Goal: Information Seeking & Learning: Learn about a topic

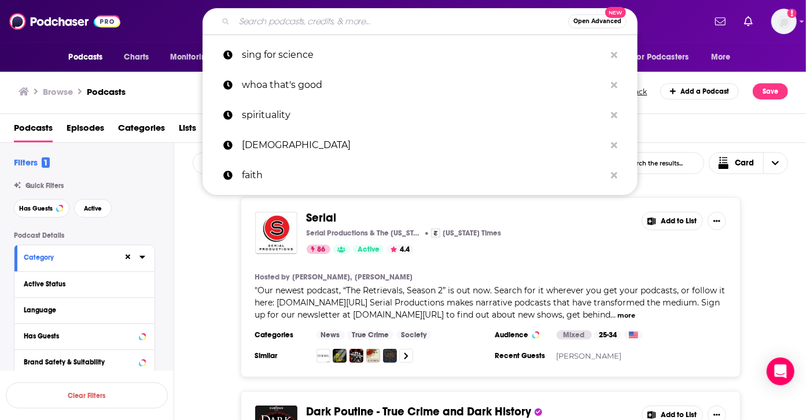
click at [374, 12] on input "Search podcasts, credits, & more..." at bounding box center [401, 21] width 334 height 19
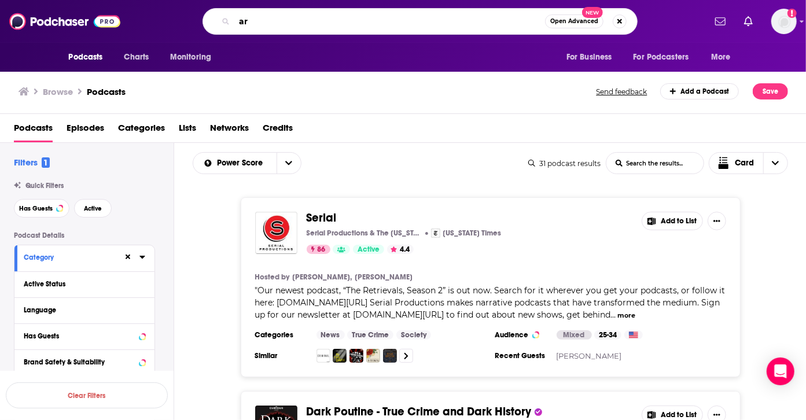
type input "a"
type input "parenting"
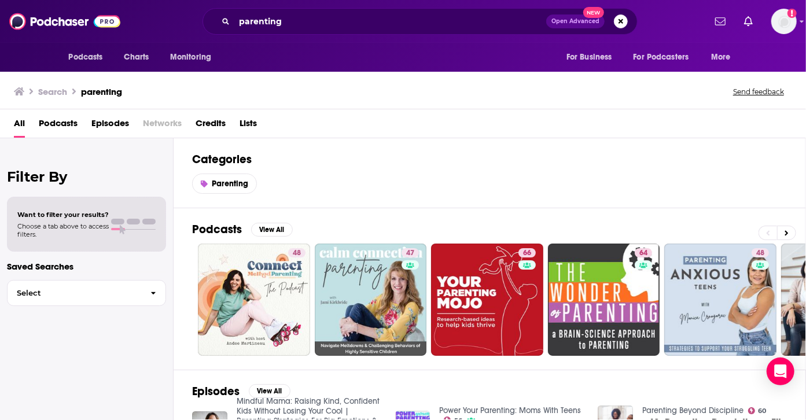
click at [62, 124] on span "Podcasts" at bounding box center [58, 126] width 39 height 24
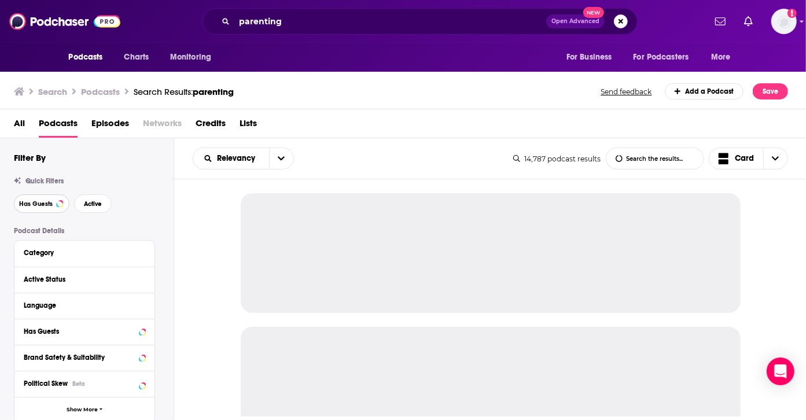
click at [42, 203] on span "Has Guests" at bounding box center [36, 204] width 34 height 6
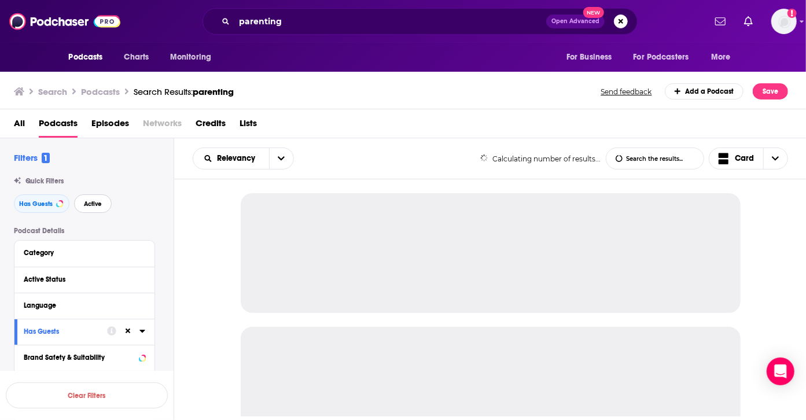
click at [94, 207] on span "Active" at bounding box center [93, 204] width 18 height 6
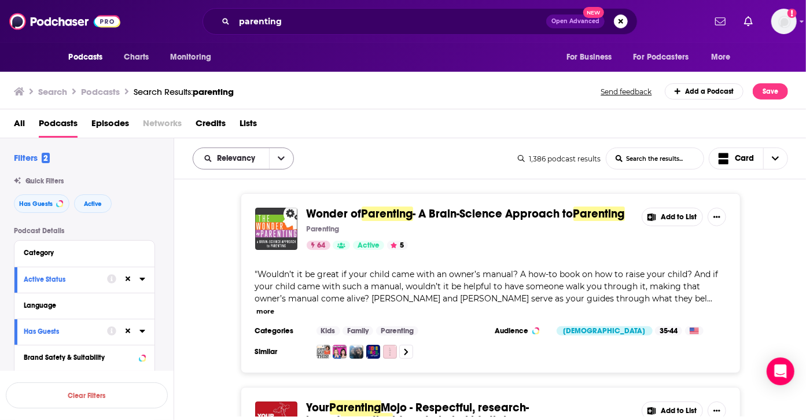
click at [281, 157] on icon "open menu" at bounding box center [281, 159] width 7 height 8
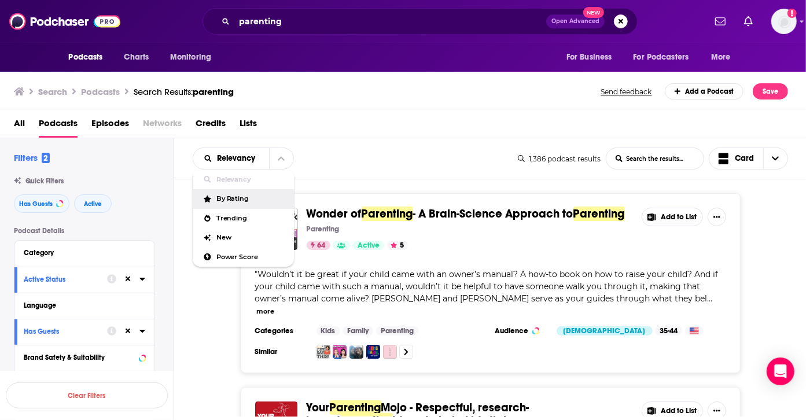
click at [238, 196] on span "By Rating" at bounding box center [251, 199] width 68 height 6
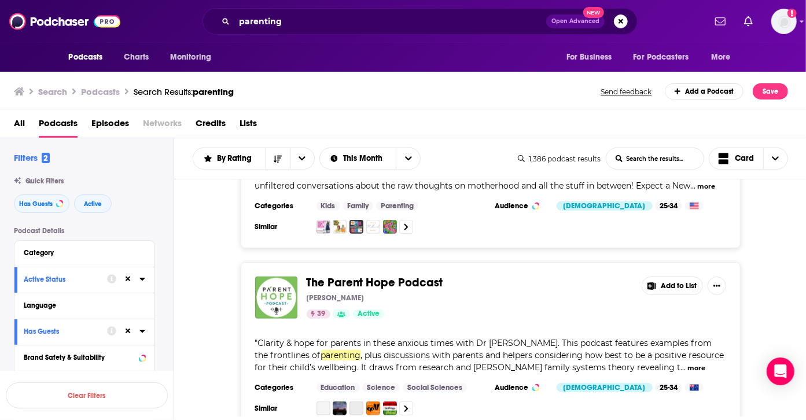
scroll to position [692, 0]
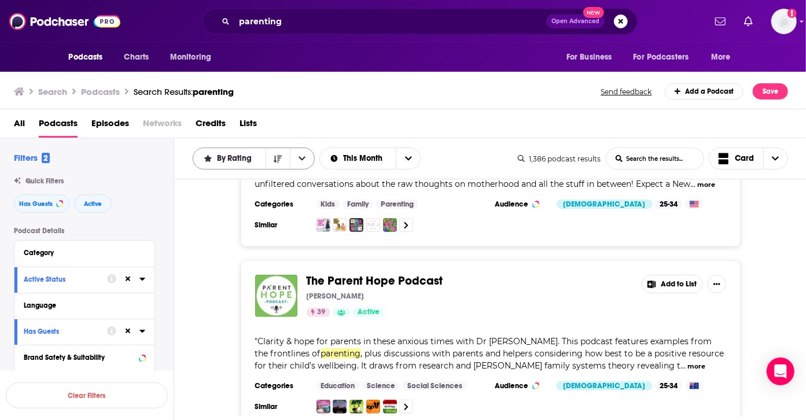
click at [238, 159] on span "By Rating" at bounding box center [236, 159] width 39 height 8
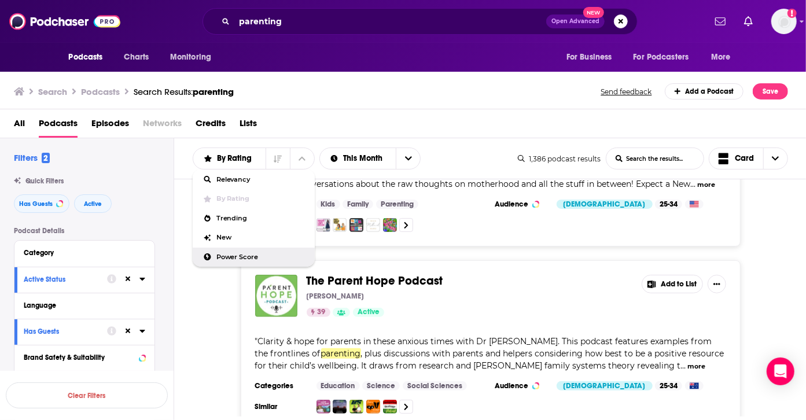
click at [232, 252] on div "Power Score" at bounding box center [254, 258] width 122 height 20
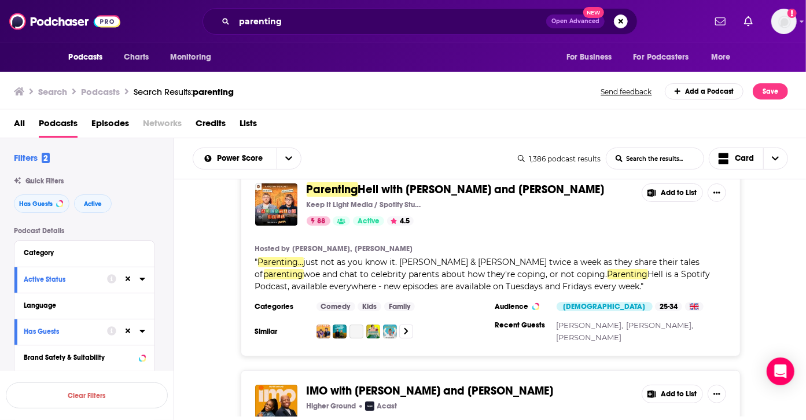
scroll to position [0, 0]
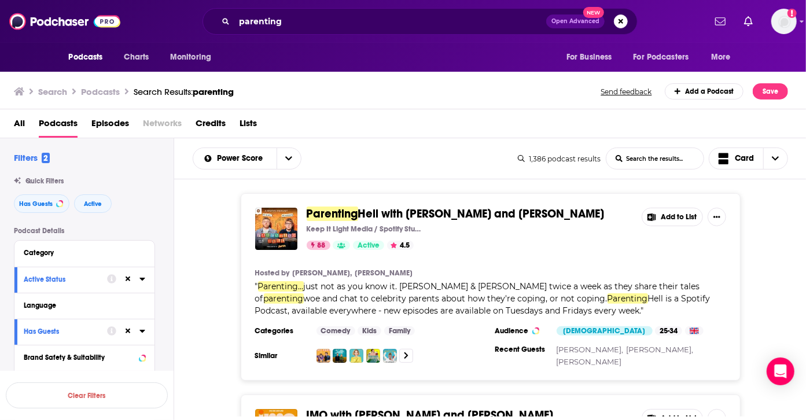
click at [325, 214] on span "Parenting" at bounding box center [333, 214] width 52 height 14
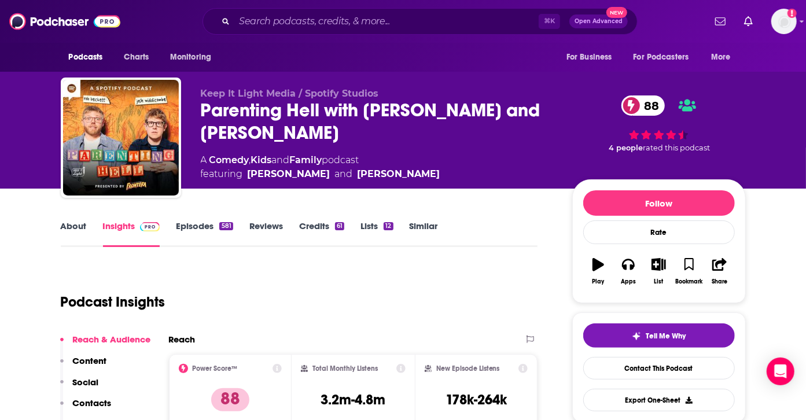
click at [265, 118] on div "Parenting Hell with Rob Beckett and Josh Widdicombe 88" at bounding box center [377, 121] width 353 height 45
copy h2 "Parenting"
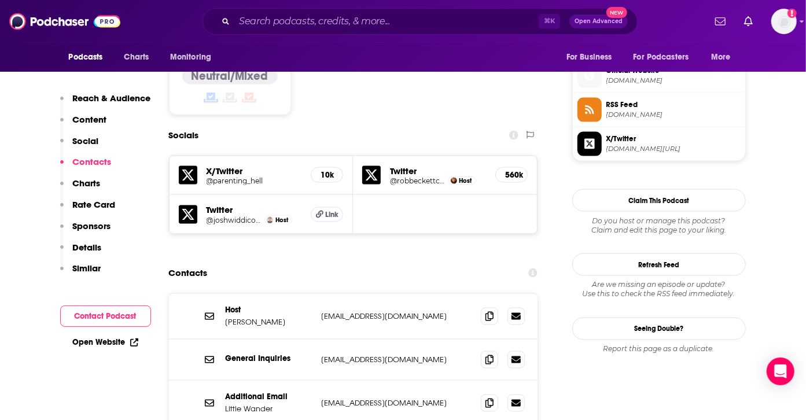
scroll to position [912, 0]
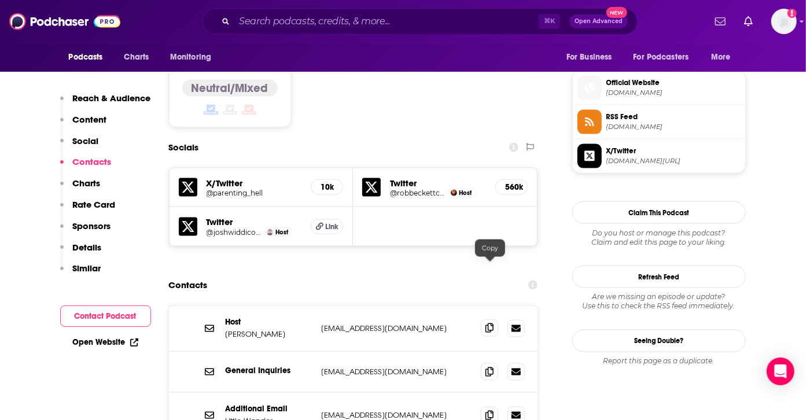
click at [492, 320] on span at bounding box center [489, 328] width 17 height 17
click at [489, 367] on icon at bounding box center [490, 371] width 8 height 9
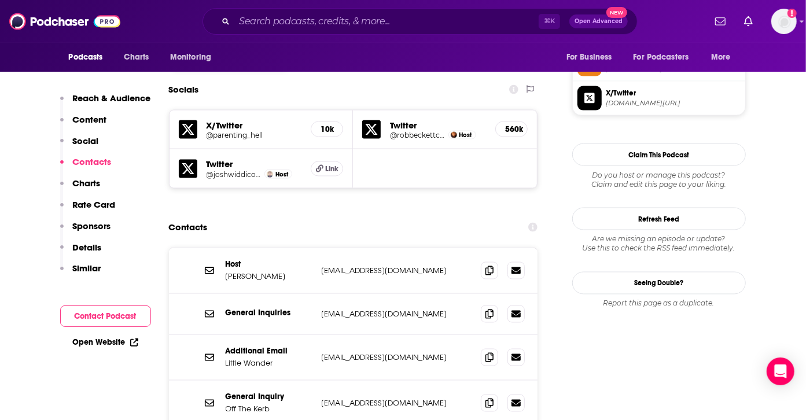
scroll to position [992, 0]
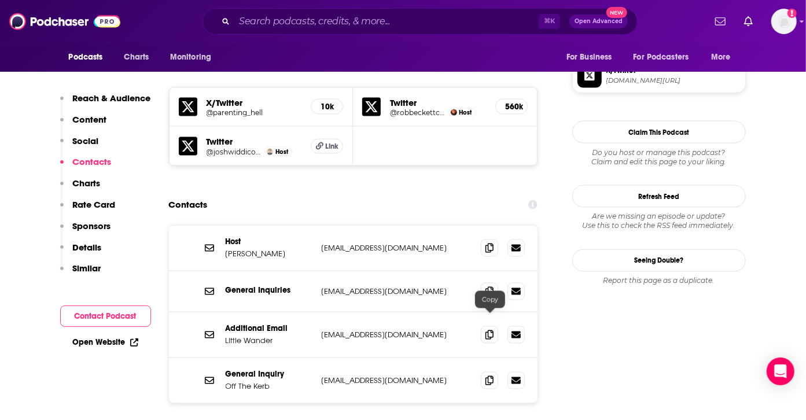
drag, startPoint x: 489, startPoint y: 315, endPoint x: 574, endPoint y: 268, distance: 96.7
click at [489, 376] on icon at bounding box center [490, 380] width 8 height 9
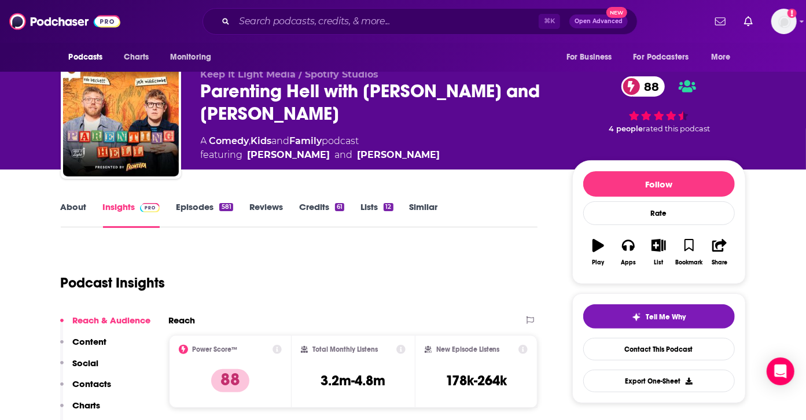
scroll to position [21, 0]
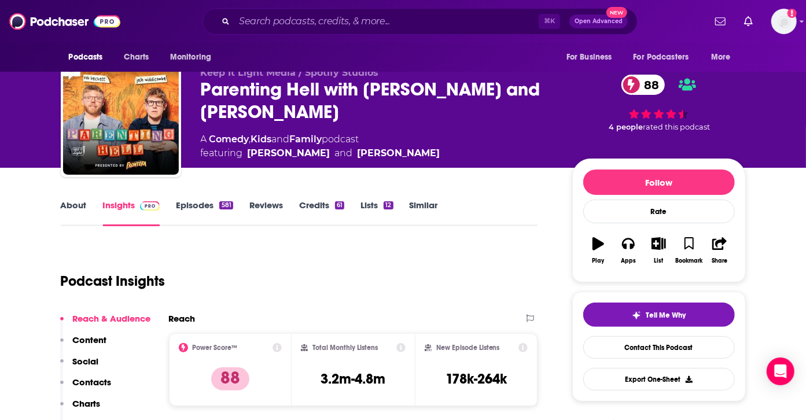
drag, startPoint x: 440, startPoint y: 153, endPoint x: 333, endPoint y: 152, distance: 106.5
click at [333, 152] on div "A Comedy , Kids and Family podcast featuring Rob Beckett and Josh Widdicombe" at bounding box center [377, 147] width 353 height 28
copy div "Josh Widdicombe"
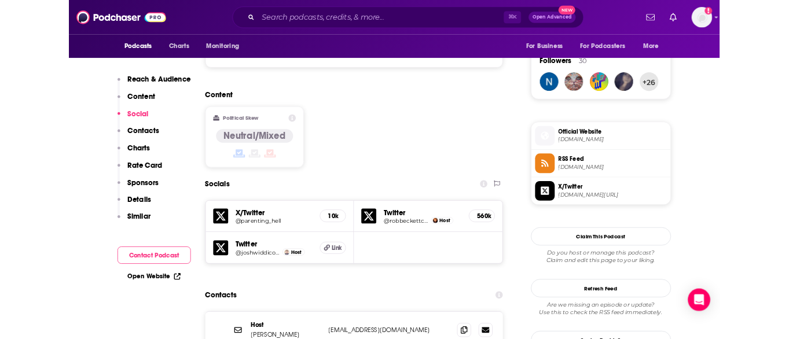
scroll to position [1046, 0]
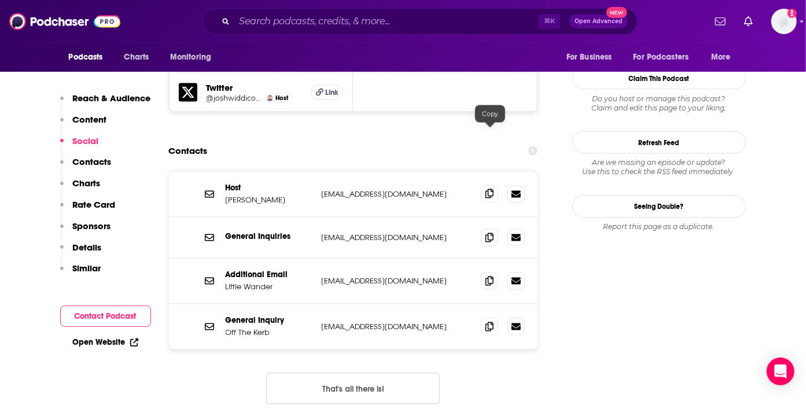
click at [488, 189] on icon at bounding box center [490, 193] width 8 height 9
click at [491, 233] on icon at bounding box center [490, 237] width 8 height 9
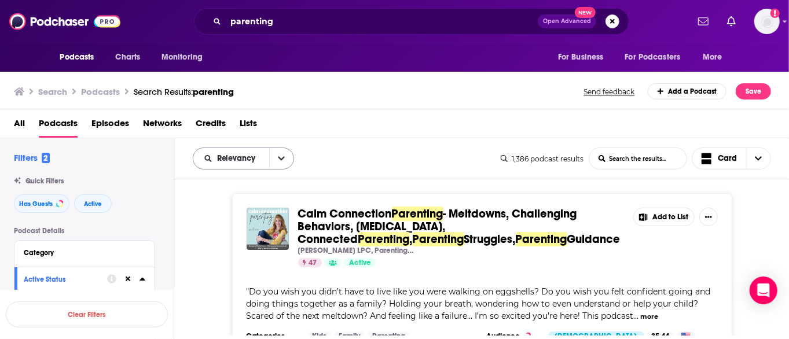
click at [289, 155] on button "open menu" at bounding box center [281, 158] width 24 height 21
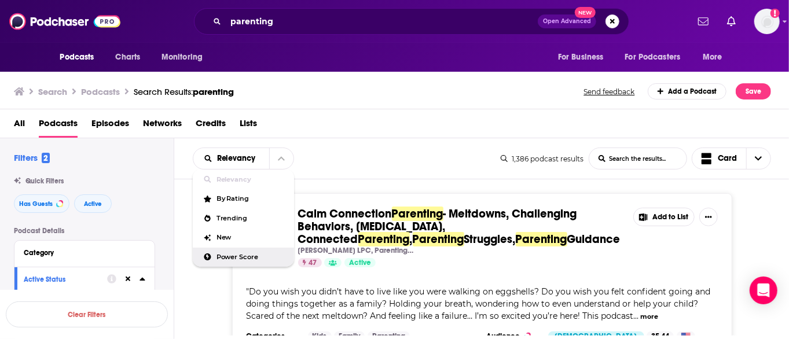
drag, startPoint x: 289, startPoint y: 155, endPoint x: 228, endPoint y: 258, distance: 120.4
click at [228, 258] on span "Power Score" at bounding box center [251, 257] width 68 height 6
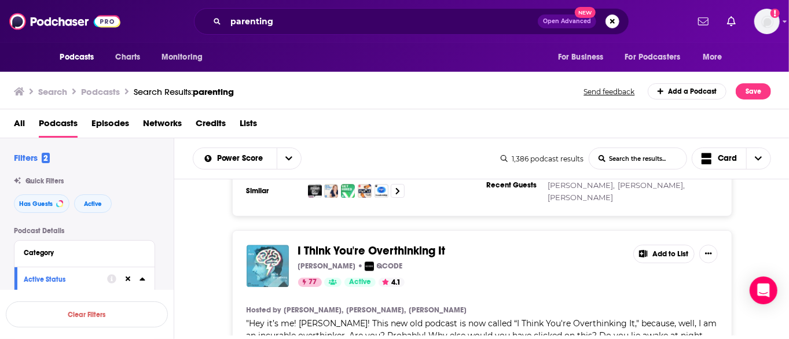
scroll to position [1599, 0]
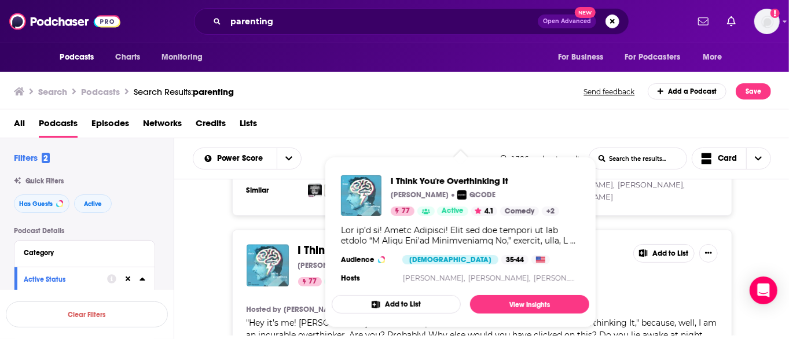
click at [755, 230] on div "I Think You're Overthinking It Chris Hardwick QCODE 77 Active 4.1 Add to List H…" at bounding box center [481, 324] width 615 height 188
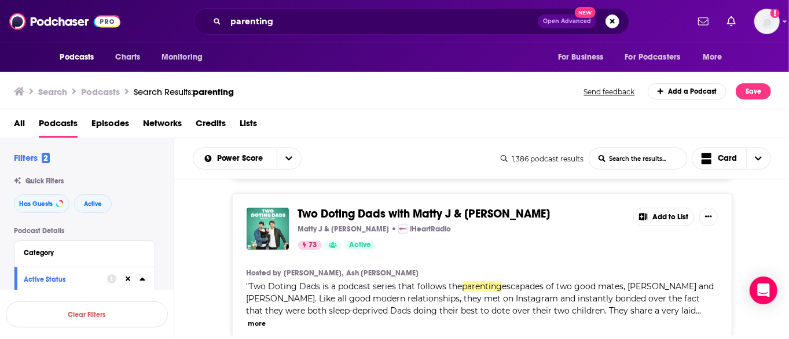
scroll to position [2804, 0]
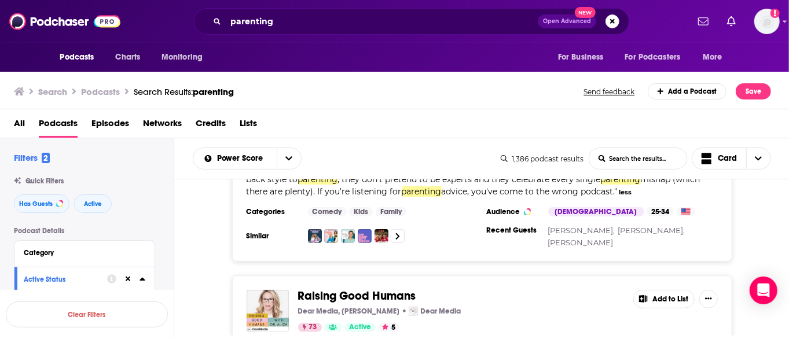
scroll to position [2997, 0]
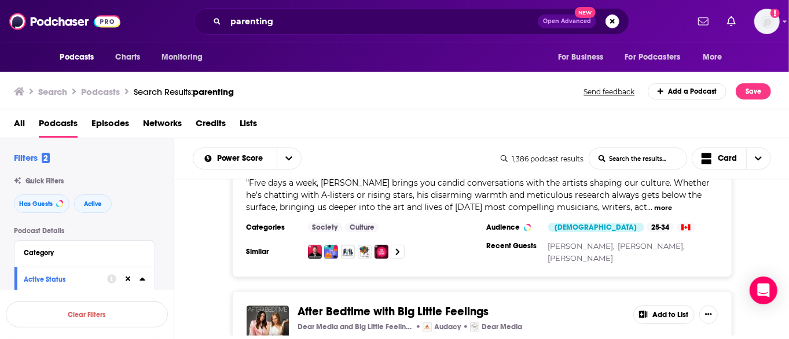
scroll to position [4025, 0]
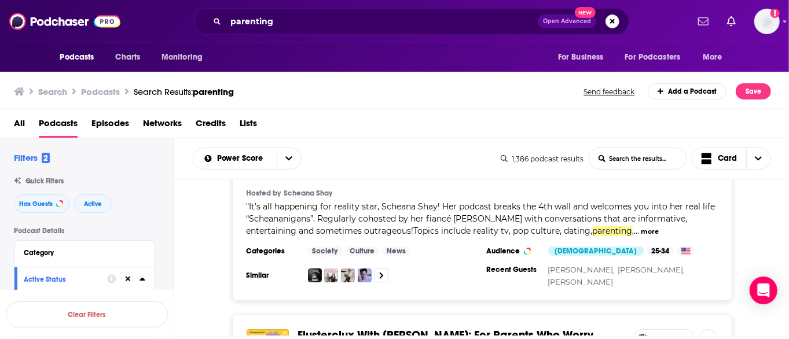
scroll to position [4819, 0]
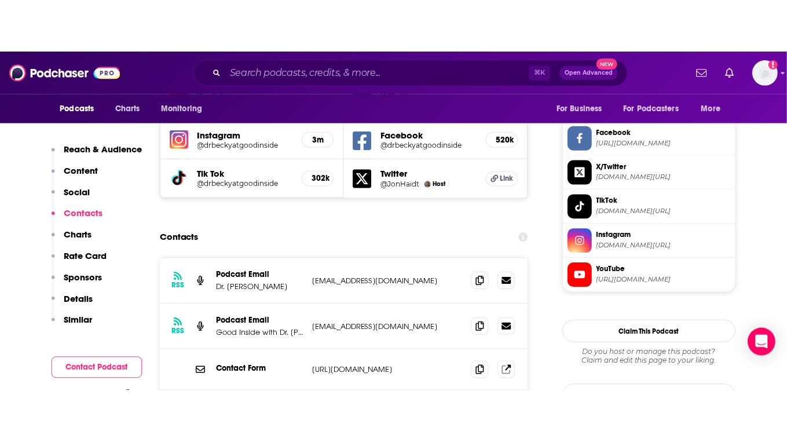
scroll to position [1061, 0]
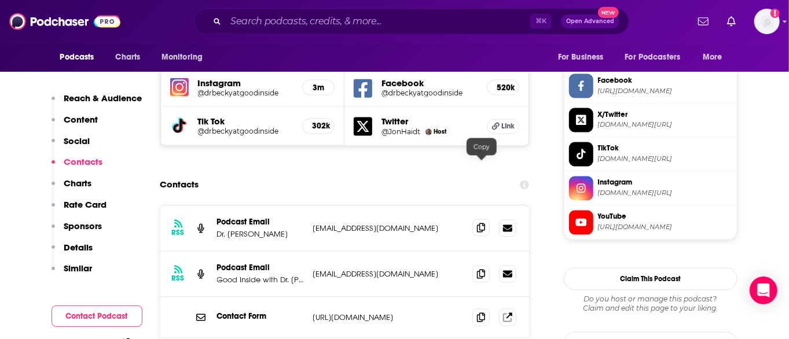
click at [483, 223] on icon at bounding box center [481, 227] width 8 height 9
click at [480, 269] on icon at bounding box center [481, 273] width 8 height 9
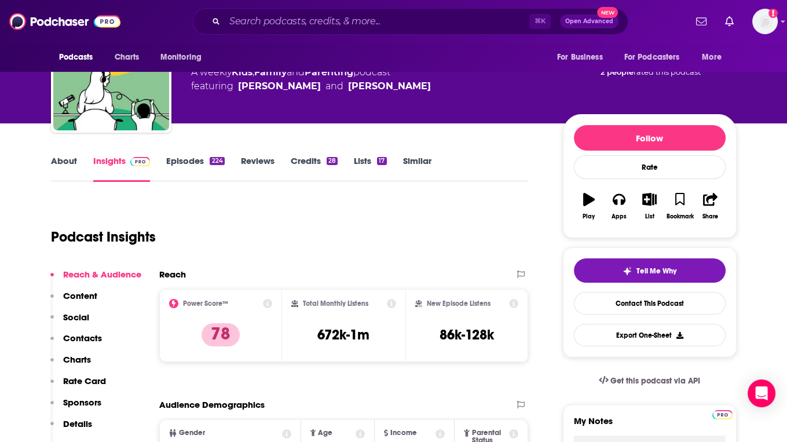
scroll to position [0, 0]
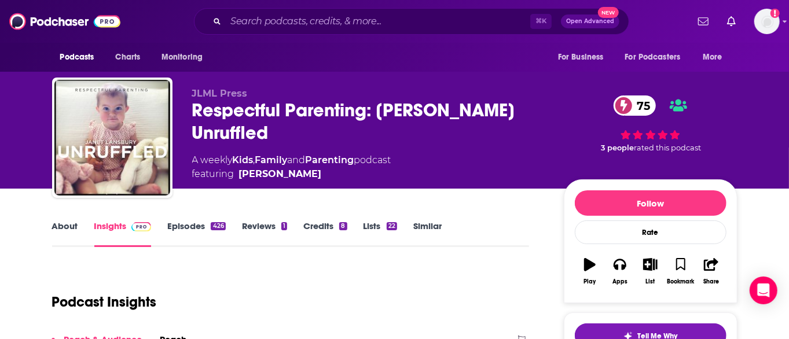
click at [283, 111] on div "Respectful Parenting: Janet Lansbury Unruffled 75" at bounding box center [368, 121] width 353 height 45
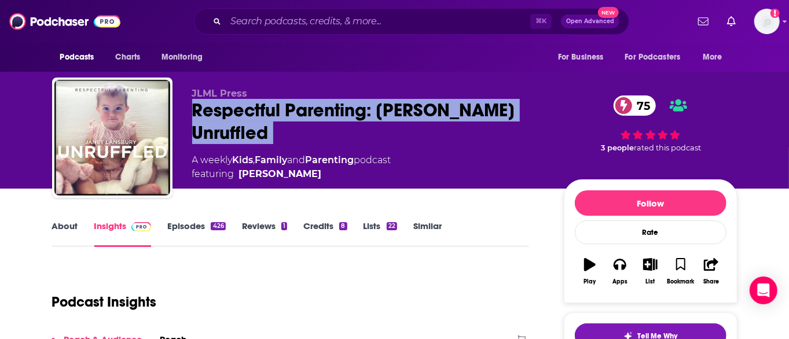
click at [283, 111] on div "Respectful Parenting: Janet Lansbury Unruffled 75" at bounding box center [368, 121] width 353 height 45
copy div "Respectful Parenting: Janet Lansbury Unruffled 75"
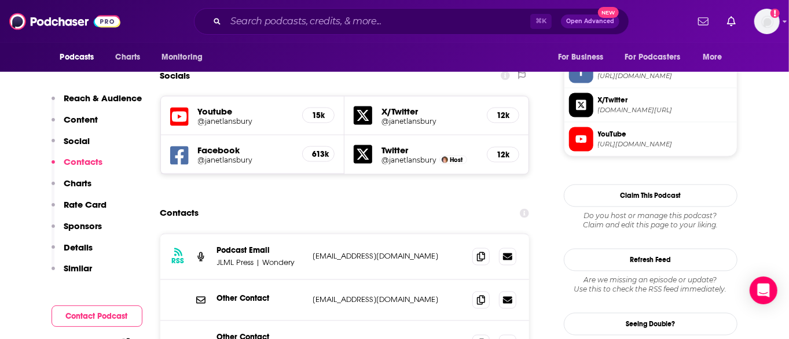
scroll to position [1006, 0]
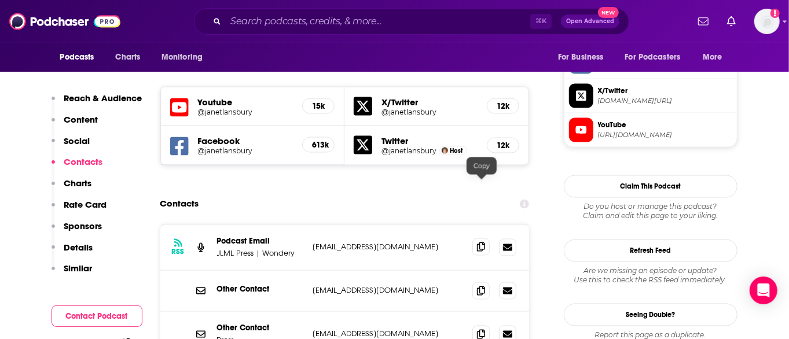
drag, startPoint x: 474, startPoint y: 194, endPoint x: 475, endPoint y: 186, distance: 7.6
click at [474, 239] on div at bounding box center [494, 247] width 44 height 17
click at [482, 243] on icon at bounding box center [481, 247] width 8 height 9
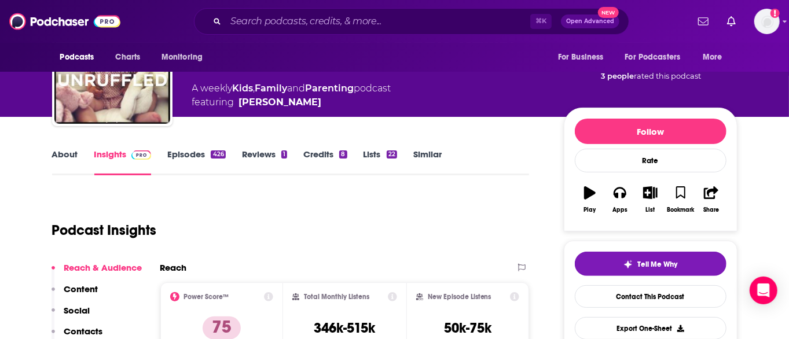
scroll to position [0, 0]
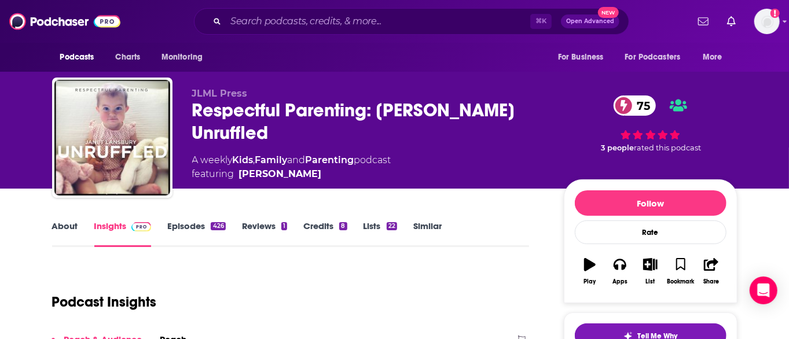
click at [270, 116] on div "Respectful Parenting: Janet Lansbury Unruffled 75" at bounding box center [368, 121] width 353 height 45
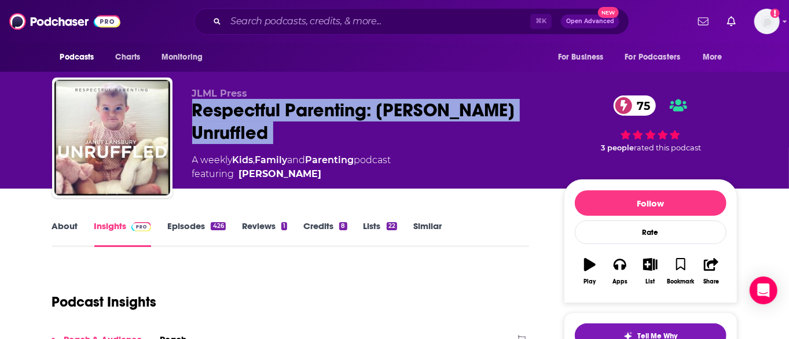
click at [270, 116] on div "Respectful Parenting: Janet Lansbury Unruffled 75" at bounding box center [368, 121] width 353 height 45
copy div "Respectful Parenting: Janet Lansbury Unruffled 75"
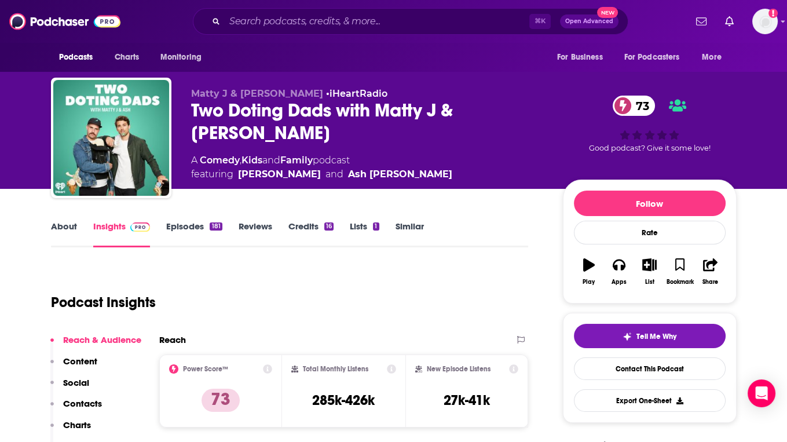
click at [304, 105] on div "Two Doting Dads with Matty J & Ash 73" at bounding box center [367, 121] width 353 height 45
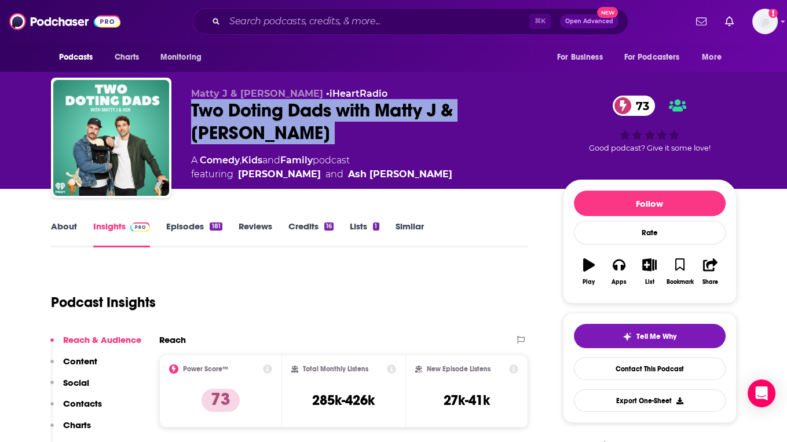
click at [304, 105] on div "Two Doting Dads with Matty J & Ash 73" at bounding box center [367, 121] width 353 height 45
copy div "Two Doting Dads with Matty J & Ash 73"
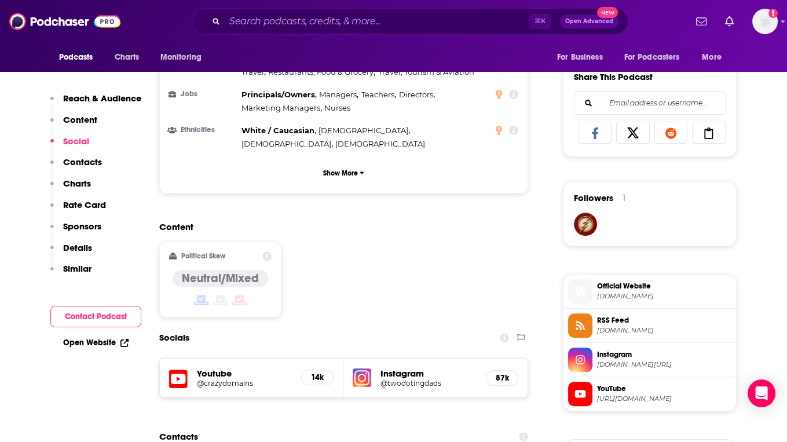
scroll to position [864, 0]
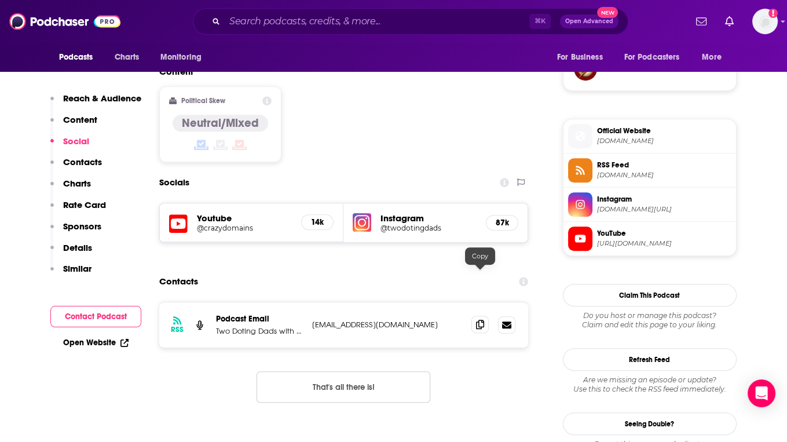
click at [479, 320] on icon at bounding box center [480, 324] width 8 height 9
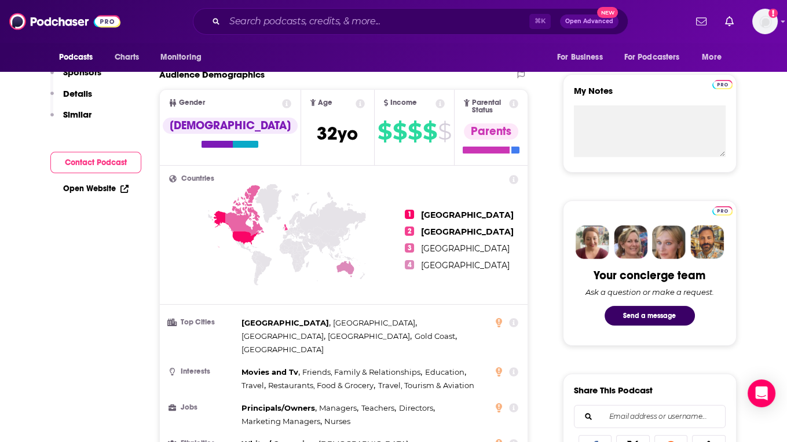
scroll to position [0, 0]
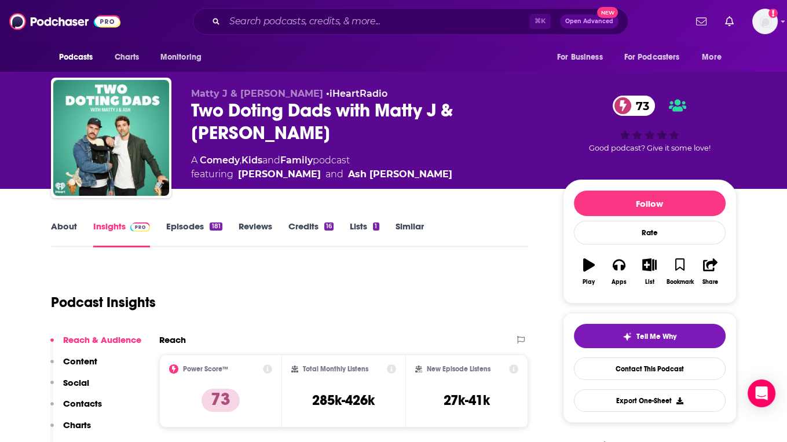
click at [359, 101] on div "Two Doting Dads with Matty J & Ash 73" at bounding box center [367, 121] width 353 height 45
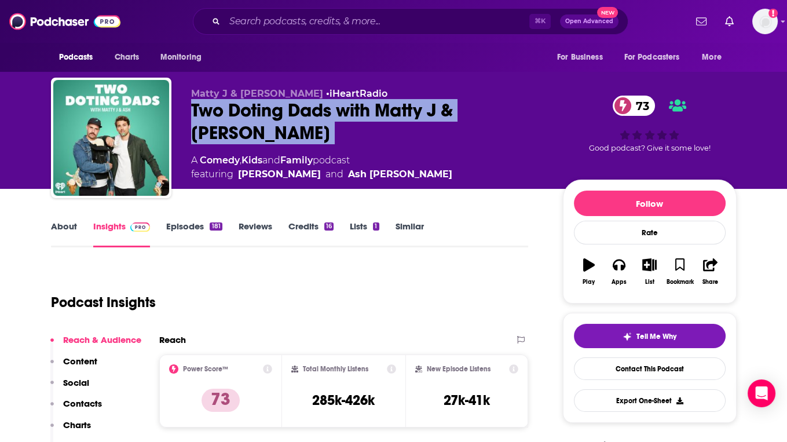
click at [359, 101] on div "Two Doting Dads with Matty J & Ash 73" at bounding box center [367, 121] width 353 height 45
copy div "Two Doting Dads with Matty J & Ash 73"
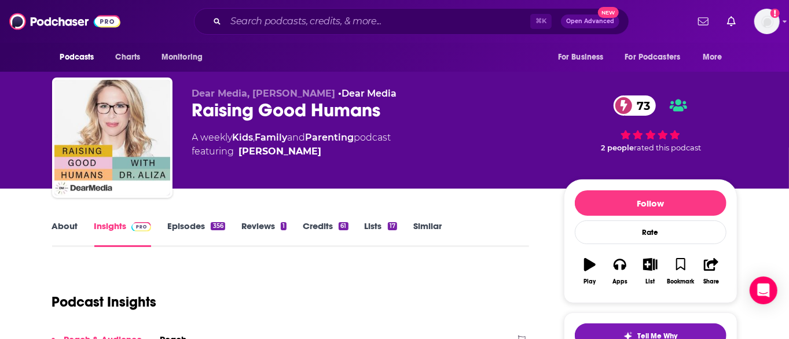
click at [240, 104] on div "Raising Good Humans 73" at bounding box center [368, 110] width 353 height 23
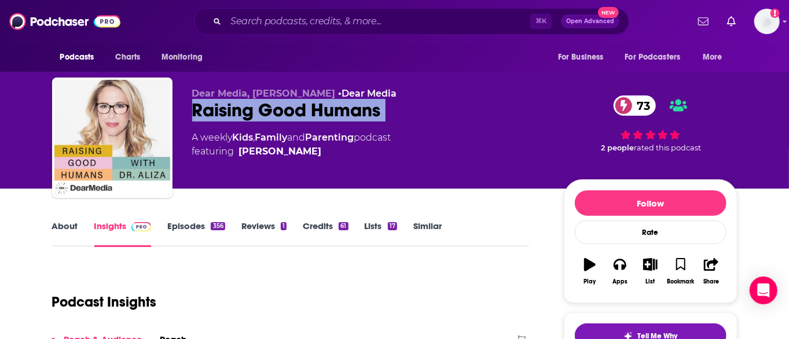
click at [240, 104] on div "Raising Good Humans 73" at bounding box center [368, 110] width 353 height 23
copy div "Raising Good Humans 73"
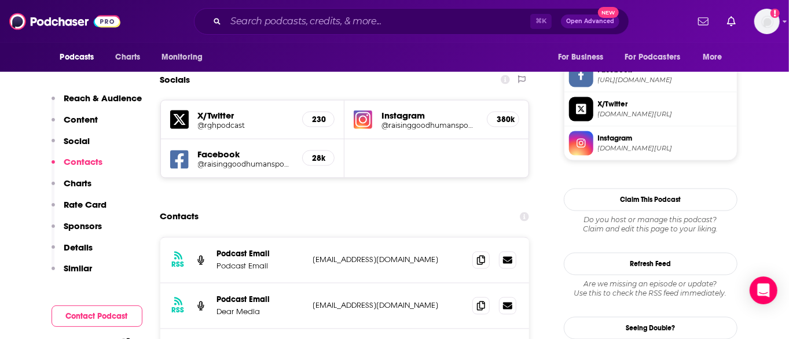
scroll to position [996, 0]
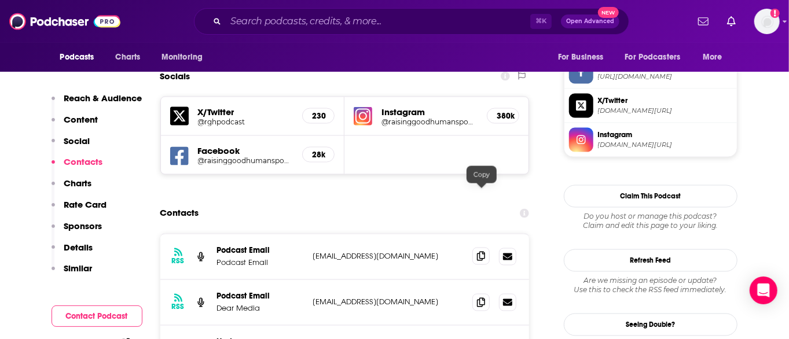
click at [478, 252] on icon at bounding box center [481, 256] width 8 height 9
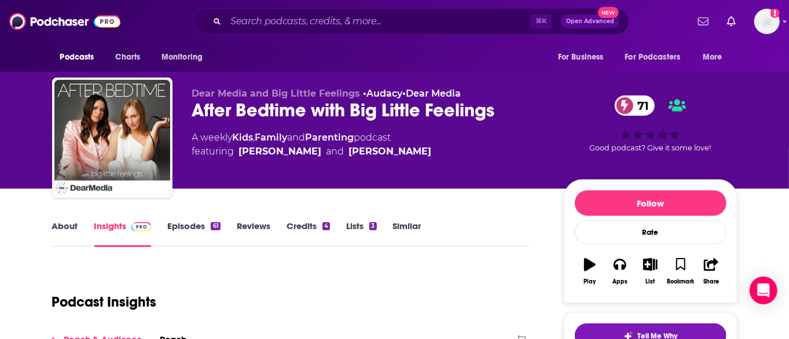
click at [304, 112] on div "After Bedtime with Big Little Feelings 71" at bounding box center [368, 110] width 353 height 23
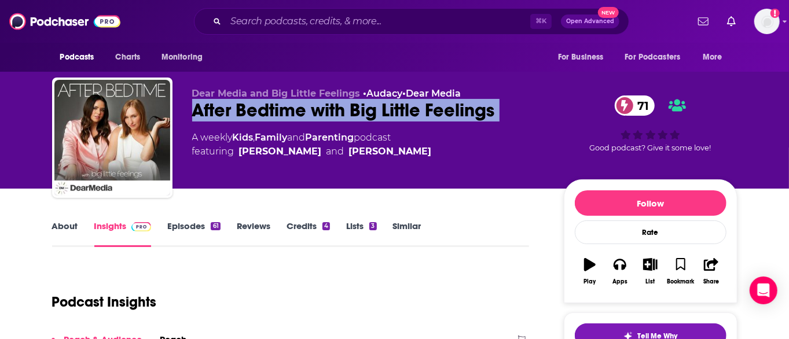
click at [304, 112] on div "After Bedtime with Big Little Feelings 71" at bounding box center [368, 110] width 353 height 23
copy div "After Bedtime with Big Little Feelings 71"
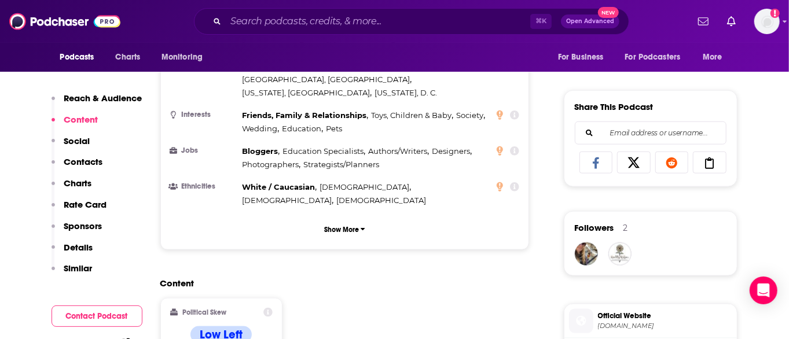
scroll to position [962, 0]
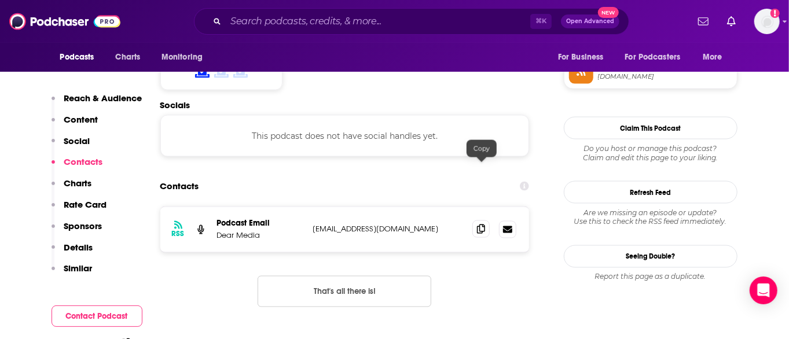
click at [478, 225] on icon at bounding box center [481, 229] width 8 height 9
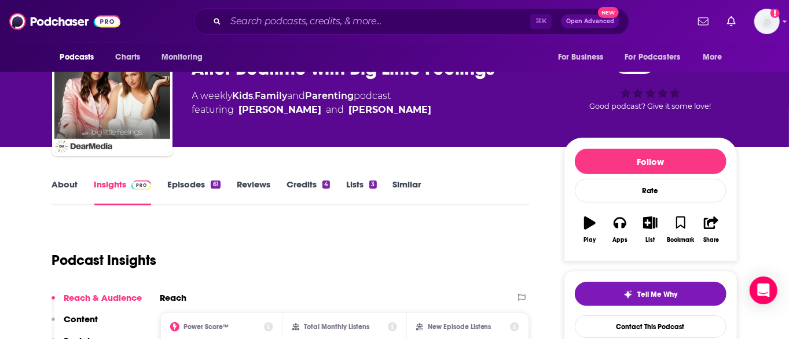
scroll to position [0, 0]
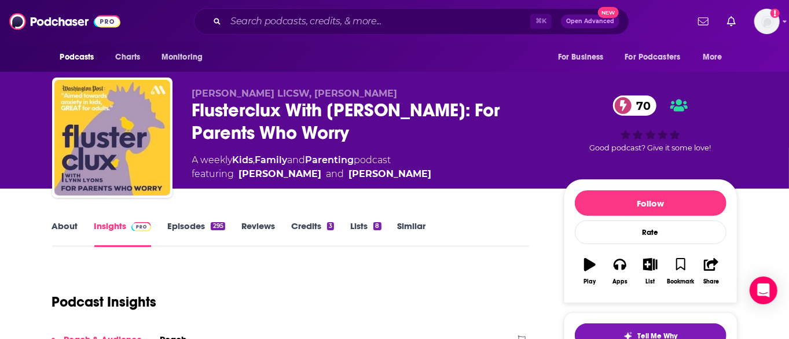
click at [245, 117] on div "Flusterclux With [PERSON_NAME]: For Parents Who Worry 70" at bounding box center [368, 121] width 353 height 45
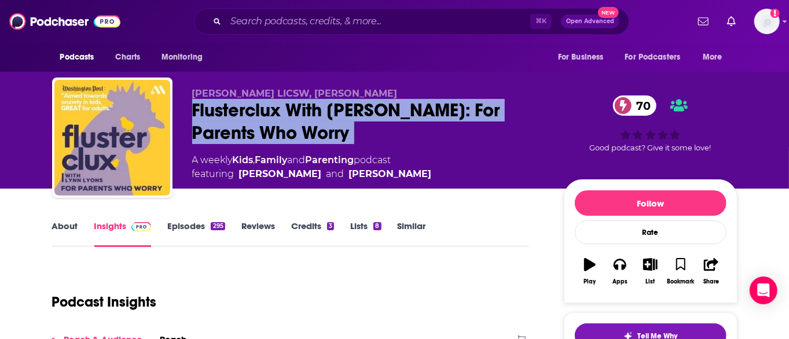
click at [245, 117] on div "Flusterclux With [PERSON_NAME]: For Parents Who Worry 70" at bounding box center [368, 121] width 353 height 45
copy div "Flusterclux With [PERSON_NAME]: For Parents Who Worry 70"
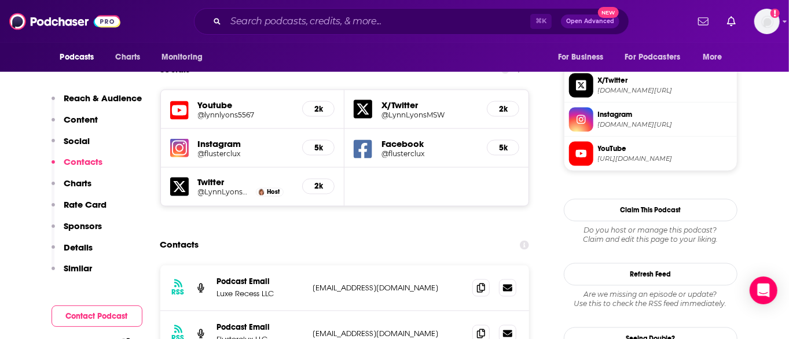
scroll to position [1045, 0]
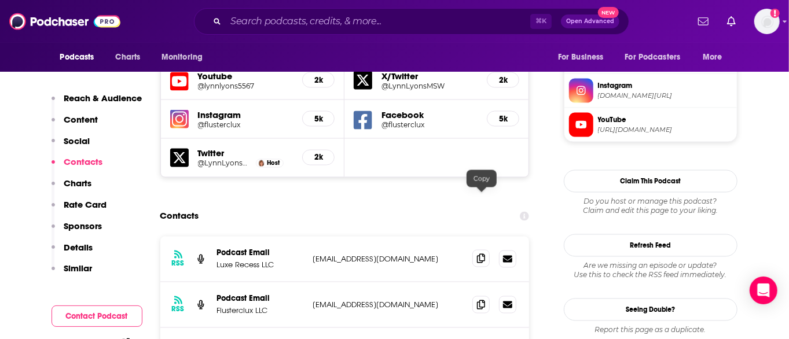
click at [473, 250] on span at bounding box center [480, 258] width 17 height 17
click at [479, 300] on icon at bounding box center [481, 304] width 8 height 9
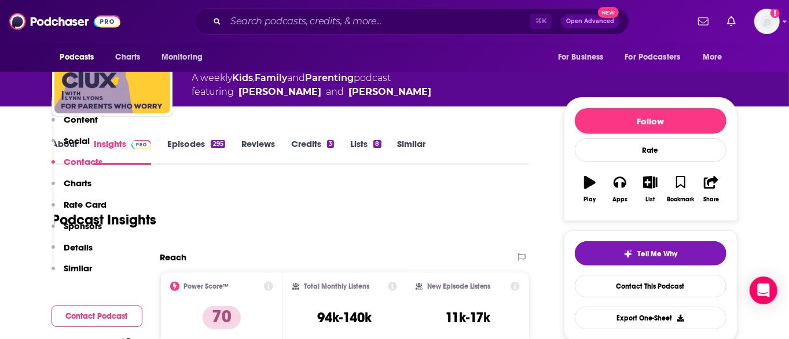
scroll to position [0, 0]
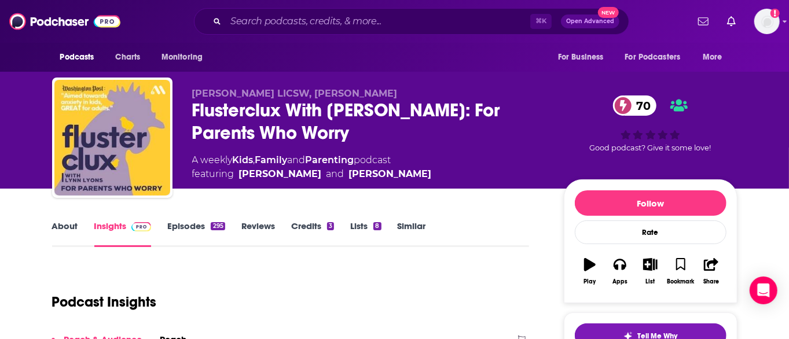
click at [265, 117] on div "Flusterclux With [PERSON_NAME]: For Parents Who Worry 70" at bounding box center [368, 121] width 353 height 45
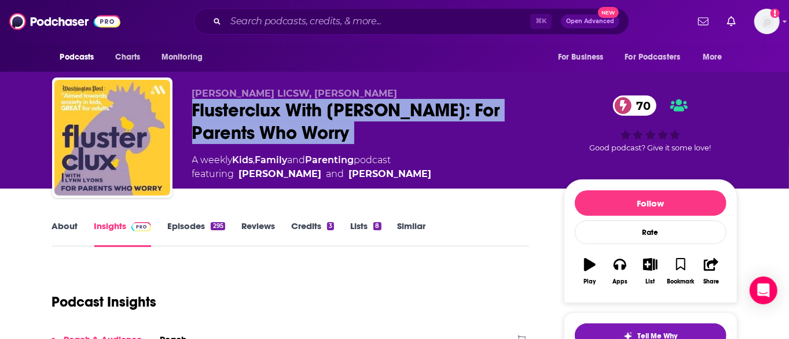
click at [265, 117] on div "Flusterclux With [PERSON_NAME]: For Parents Who Worry 70" at bounding box center [368, 121] width 353 height 45
copy div "Flusterclux With [PERSON_NAME]: For Parents Who Worry 70"
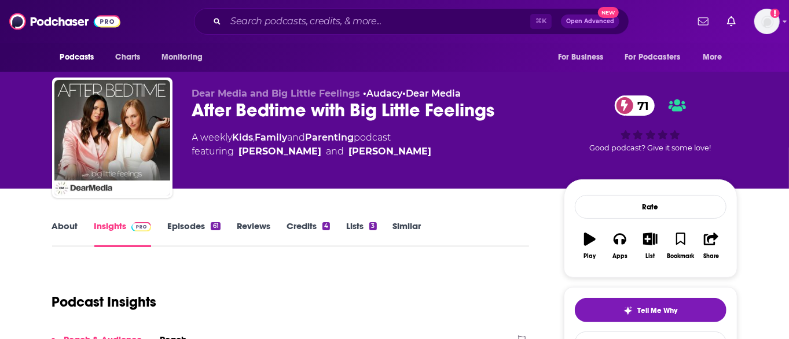
click at [332, 112] on div "After Bedtime with Big Little Feelings 71" at bounding box center [368, 110] width 353 height 23
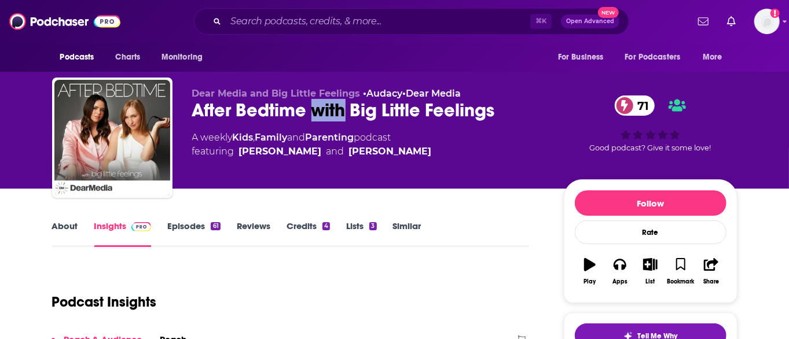
click at [332, 112] on div "After Bedtime with Big Little Feelings 71" at bounding box center [368, 110] width 353 height 23
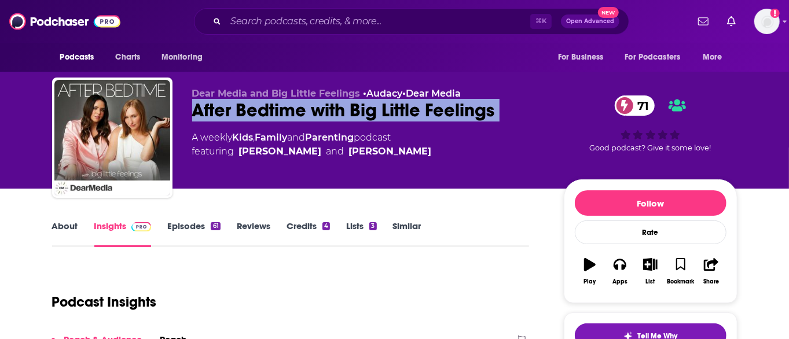
click at [332, 112] on div "After Bedtime with Big Little Feelings 71" at bounding box center [368, 110] width 353 height 23
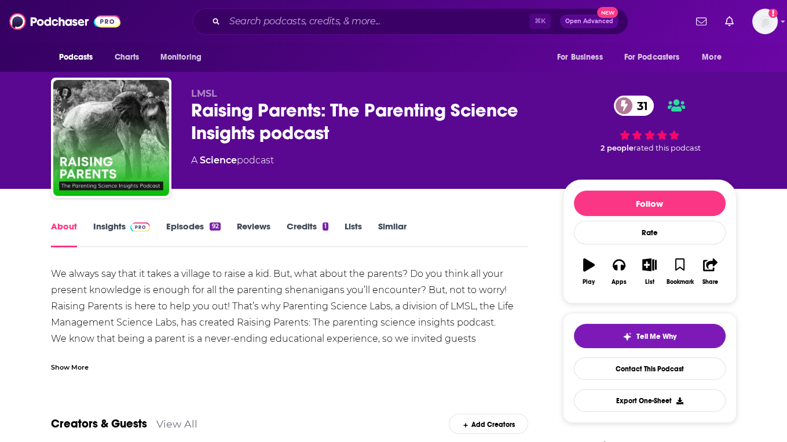
click at [130, 225] on img at bounding box center [140, 226] width 20 height 9
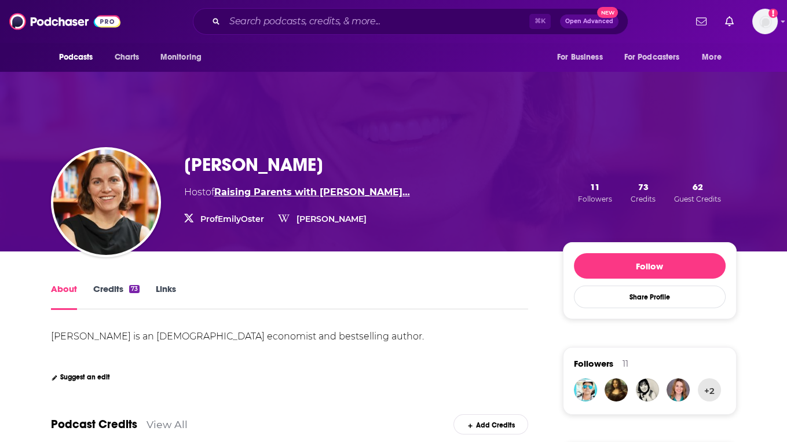
click at [240, 192] on link "Raising Parents with [PERSON_NAME]…" at bounding box center [312, 191] width 196 height 11
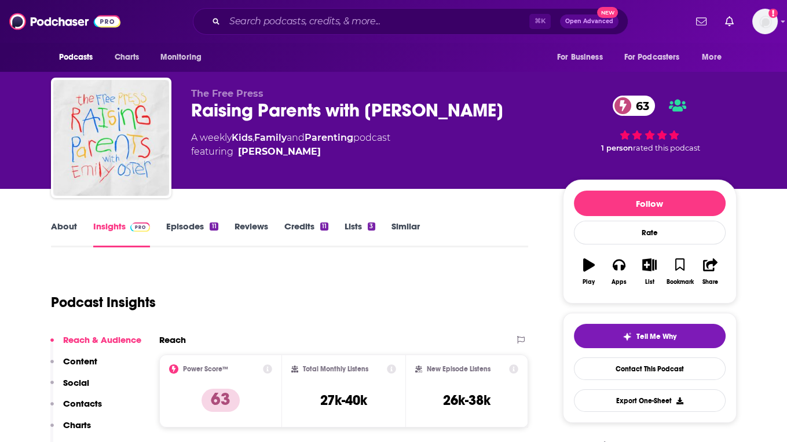
click at [58, 237] on link "About" at bounding box center [64, 234] width 26 height 27
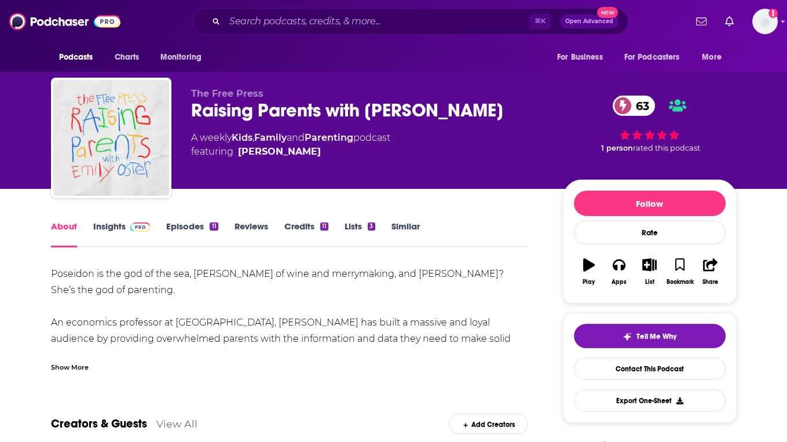
click at [82, 369] on div "Show More" at bounding box center [70, 366] width 38 height 11
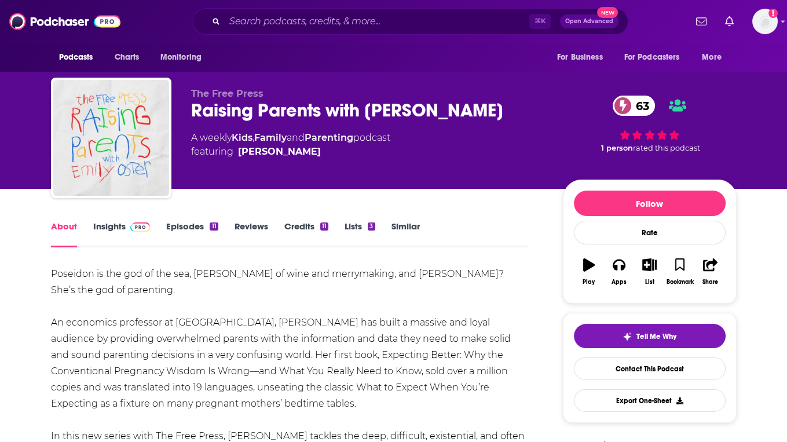
click at [114, 226] on link "Insights" at bounding box center [121, 234] width 57 height 27
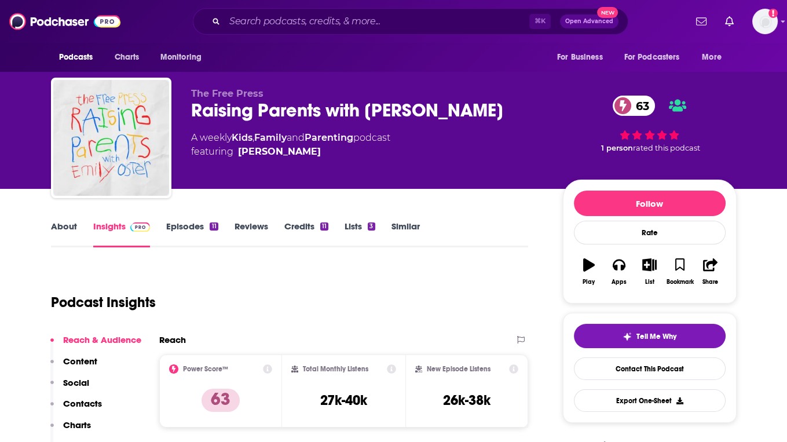
click at [274, 107] on div "Raising Parents with Emily Oster 63" at bounding box center [367, 110] width 353 height 23
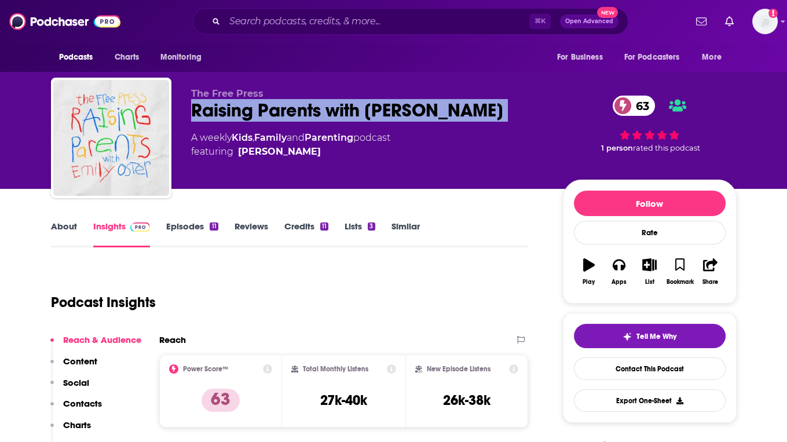
click at [274, 107] on div "Raising Parents with Emily Oster 63" at bounding box center [367, 110] width 353 height 23
copy div "Raising Parents with Emily Oster 63"
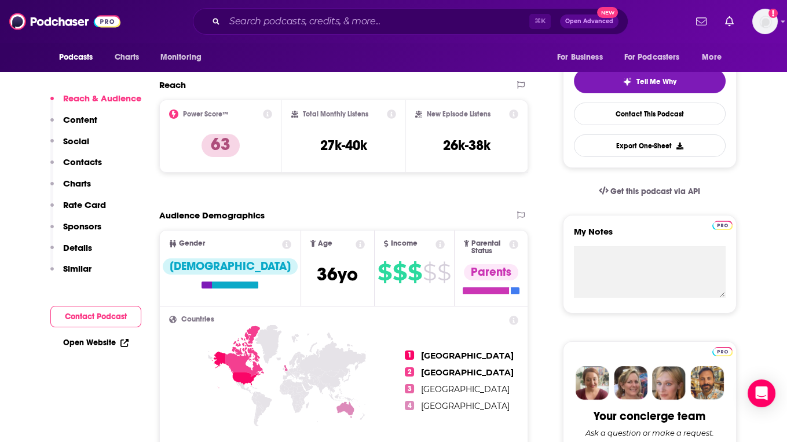
scroll to position [783, 0]
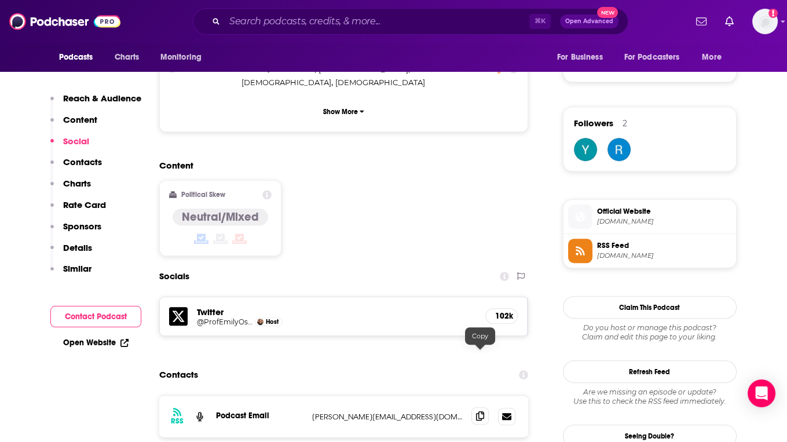
click at [482, 411] on icon at bounding box center [480, 415] width 8 height 9
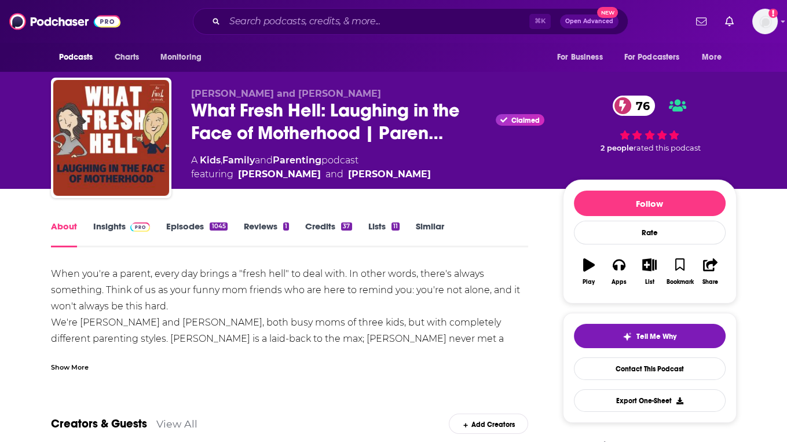
click at [121, 228] on link "Insights" at bounding box center [121, 234] width 57 height 27
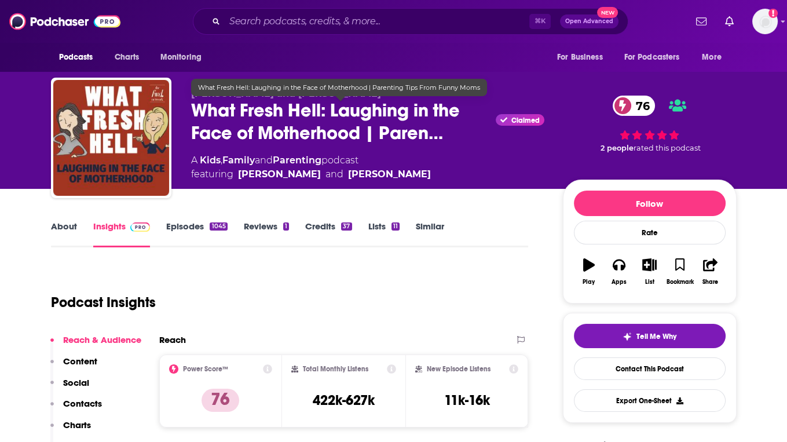
click at [267, 119] on span "What Fresh Hell: Laughing in the Face of Motherhood | Paren…" at bounding box center [341, 121] width 300 height 45
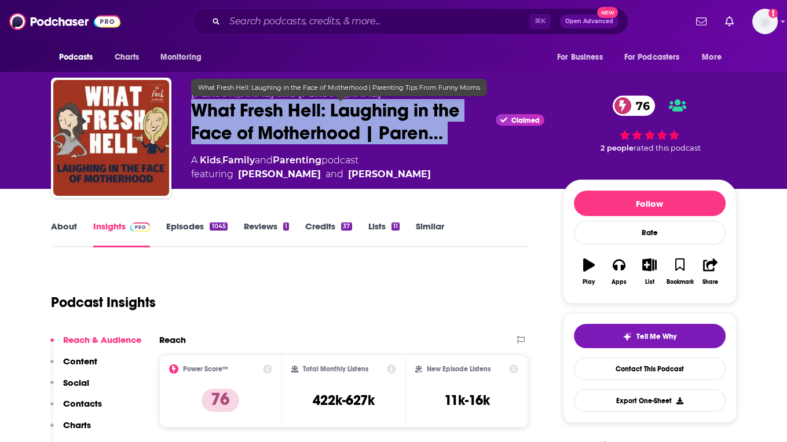
click at [267, 119] on span "What Fresh Hell: Laughing in the Face of Motherhood | Paren…" at bounding box center [341, 121] width 300 height 45
copy div "What Fresh Hell: Laughing in the Face of Motherhood | Paren…"
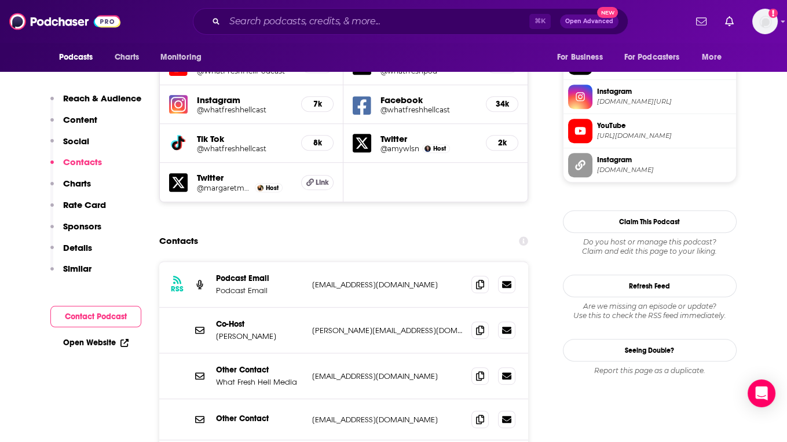
scroll to position [1074, 0]
click at [480, 278] on icon at bounding box center [480, 282] width 8 height 9
click at [475, 320] on span at bounding box center [479, 328] width 17 height 17
click at [475, 366] on span at bounding box center [479, 374] width 17 height 17
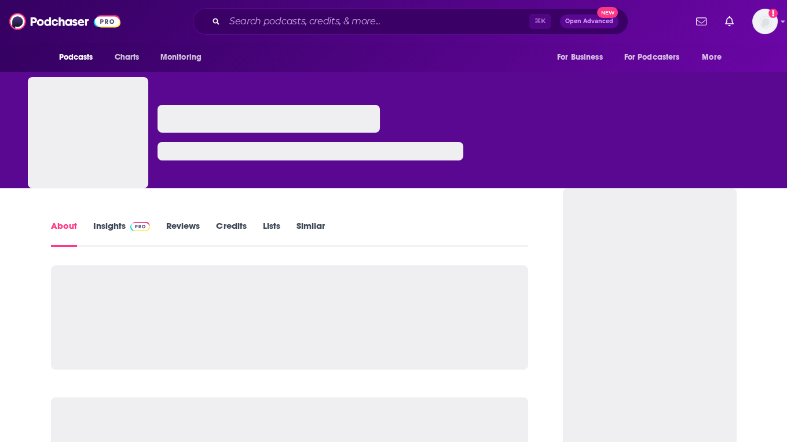
click at [314, 226] on link "Similar" at bounding box center [310, 233] width 28 height 27
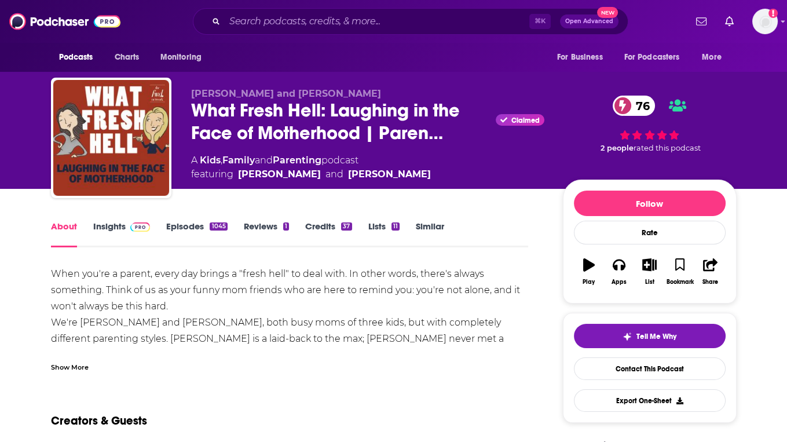
click at [422, 224] on link "Similar" at bounding box center [430, 234] width 28 height 27
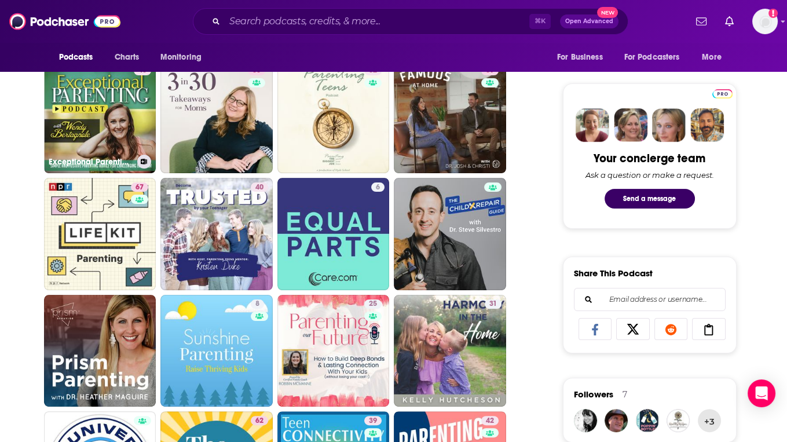
scroll to position [513, 0]
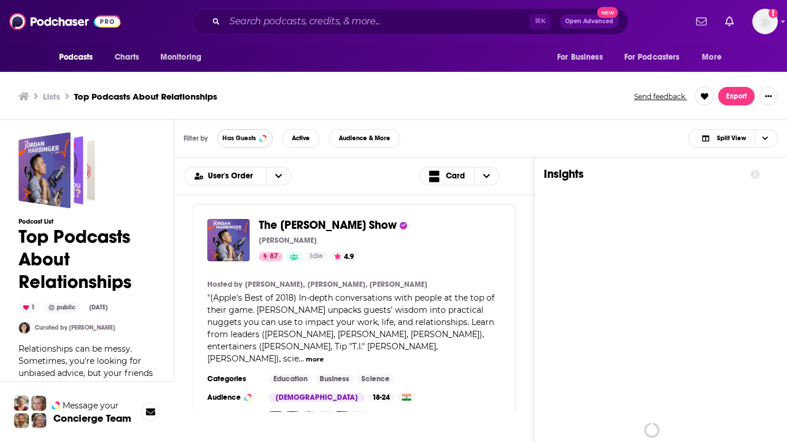
click at [244, 137] on span "Has Guests" at bounding box center [239, 138] width 34 height 6
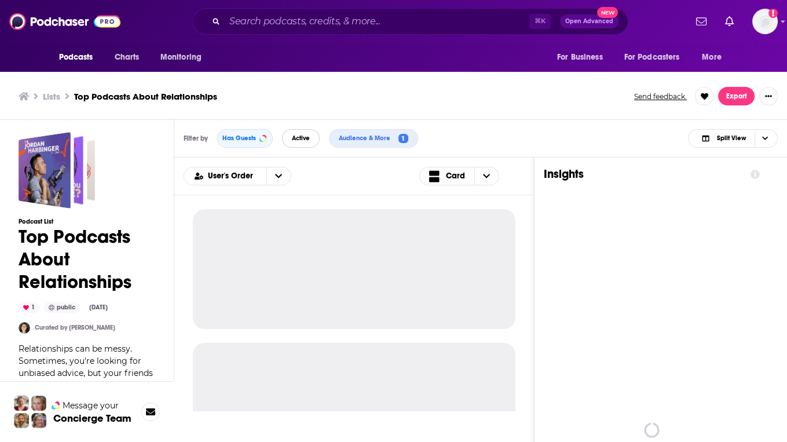
click at [302, 137] on span "Active" at bounding box center [301, 138] width 18 height 6
